Goal: Navigation & Orientation: Find specific page/section

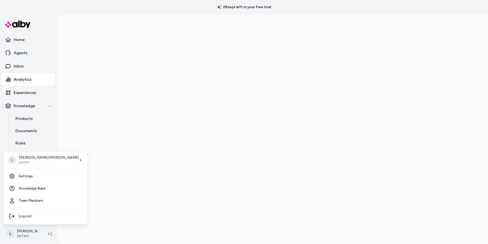
click at [24, 236] on html "28 days left in your free trial Home Agents Inbox Analytics Experiences Knowled…" at bounding box center [244, 122] width 488 height 244
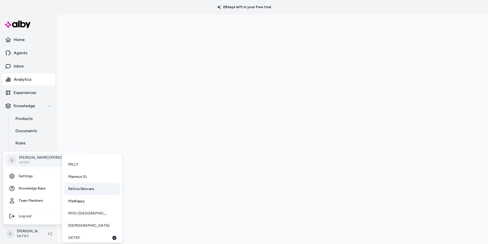
scroll to position [50, 0]
click at [91, 181] on link "RéVive Skincare" at bounding box center [92, 185] width 56 height 12
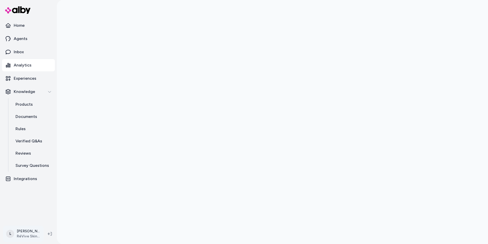
click at [30, 238] on html "Home Agents Inbox Analytics Experiences Knowledge Products Documents Rules Veri…" at bounding box center [244, 122] width 488 height 244
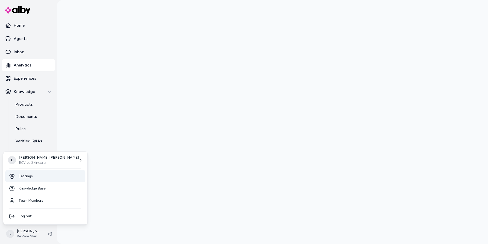
click at [25, 176] on link "Settings" at bounding box center [45, 176] width 80 height 12
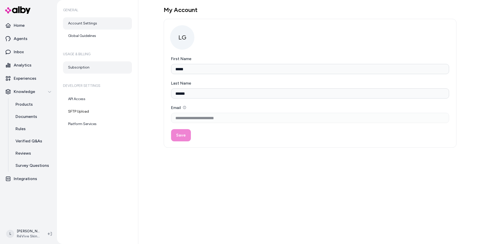
click at [77, 65] on link "Subscription" at bounding box center [97, 67] width 69 height 12
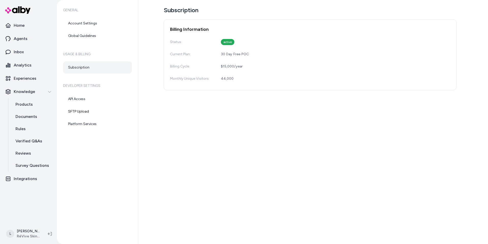
click at [13, 18] on div at bounding box center [32, 10] width 61 height 18
click at [19, 24] on p "Home" at bounding box center [19, 25] width 11 height 6
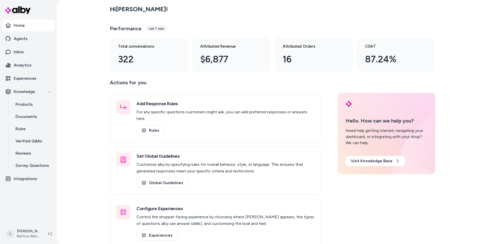
click at [35, 28] on link "Home" at bounding box center [28, 25] width 53 height 12
click at [27, 228] on html "Home Agents Inbox Analytics Experiences Knowledge Products Documents Rules Veri…" at bounding box center [244, 122] width 488 height 244
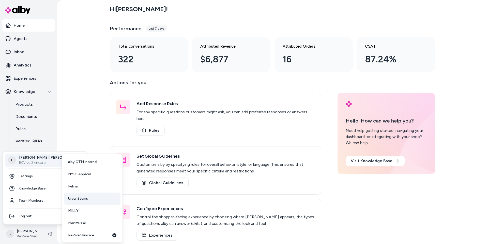
click at [85, 197] on span "UrbanStems" at bounding box center [78, 198] width 20 height 5
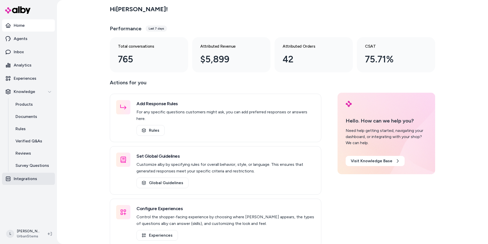
click at [31, 177] on p "Integrations" at bounding box center [25, 178] width 23 height 6
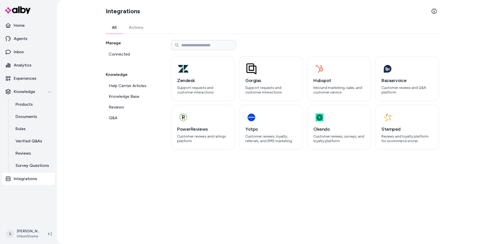
click at [22, 236] on html "Home Agents Inbox Analytics Experiences Knowledge Products Documents Rules Veri…" at bounding box center [244, 122] width 488 height 244
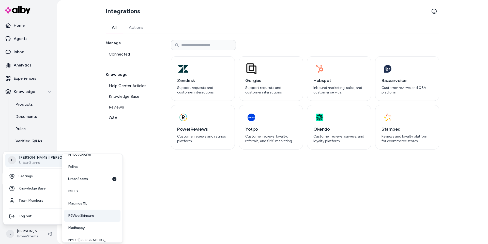
scroll to position [50, 0]
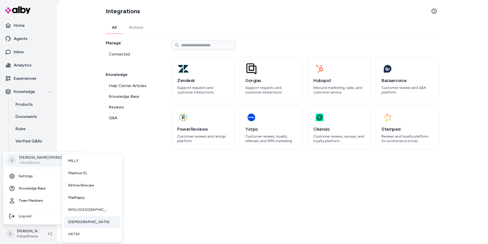
click at [74, 218] on link "[DEMOGRAPHIC_DATA]" at bounding box center [92, 222] width 56 height 12
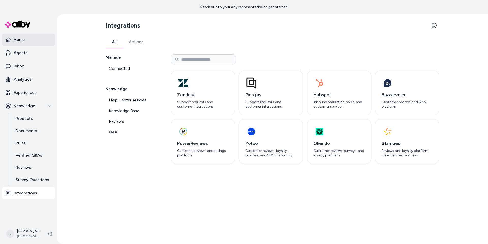
click at [28, 37] on link "Home" at bounding box center [28, 40] width 53 height 12
